Goal: Browse casually

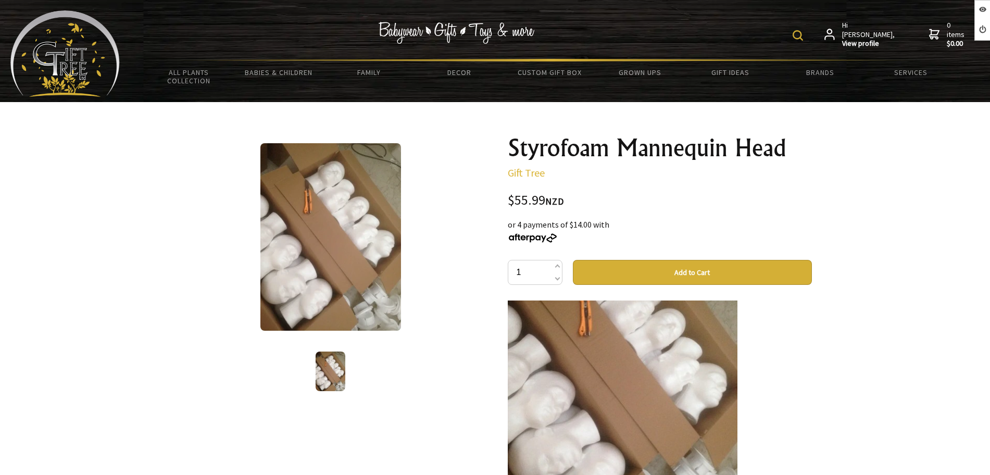
scroll to position [260, 0]
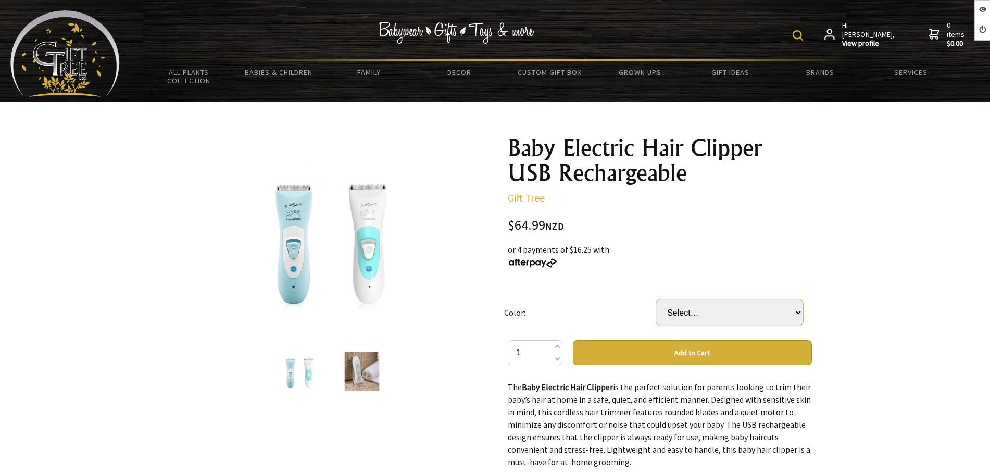
click at [685, 325] on select "Select… Blue White" at bounding box center [729, 312] width 147 height 26
